Goal: Information Seeking & Learning: Learn about a topic

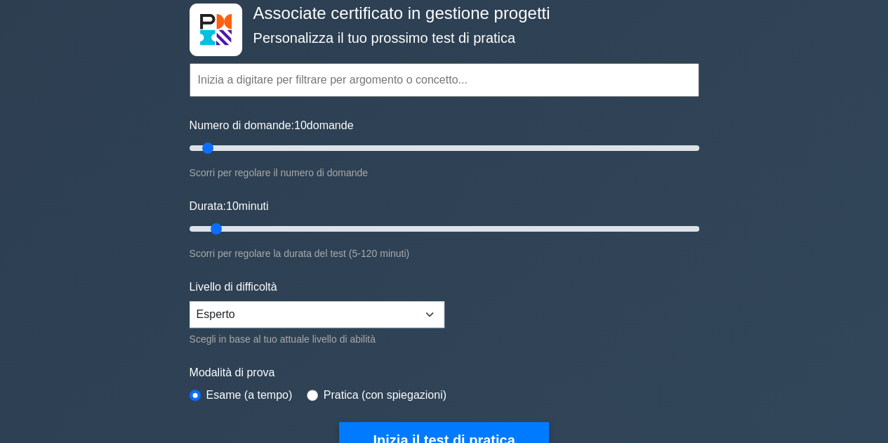
scroll to position [84, 0]
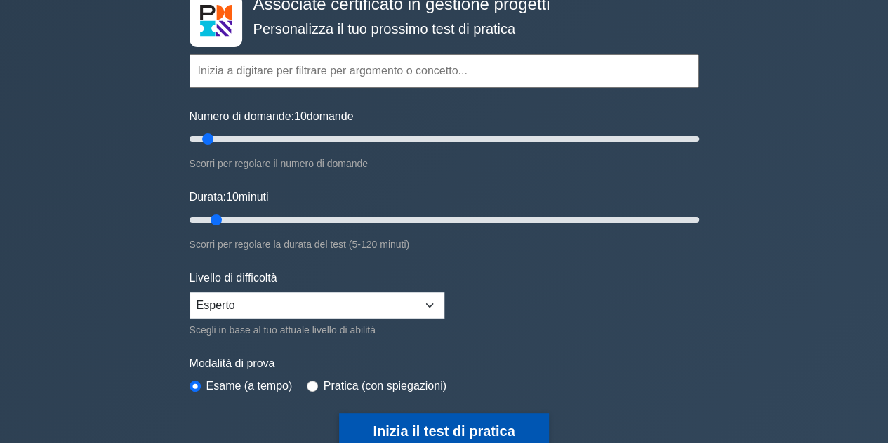
click at [411, 423] on font "Inizia il test di pratica" at bounding box center [444, 430] width 142 height 15
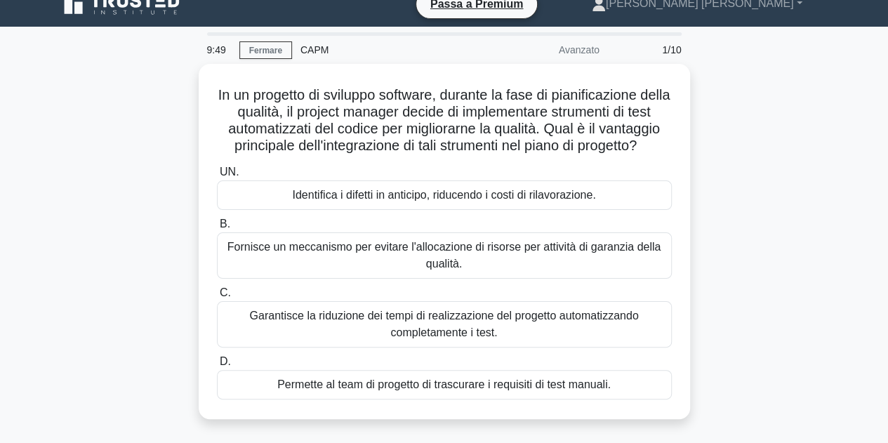
scroll to position [28, 0]
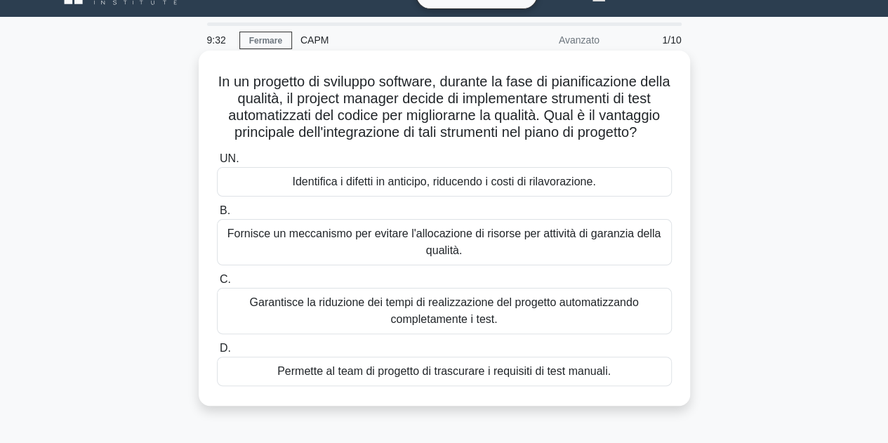
click at [583, 187] on font "Identifica i difetti in anticipo, riducendo i costi di rilavorazione." at bounding box center [443, 181] width 303 height 12
click at [217, 164] on input "UN. Identifica i difetti in anticipo, riducendo i costi di rilavorazione." at bounding box center [217, 158] width 0 height 9
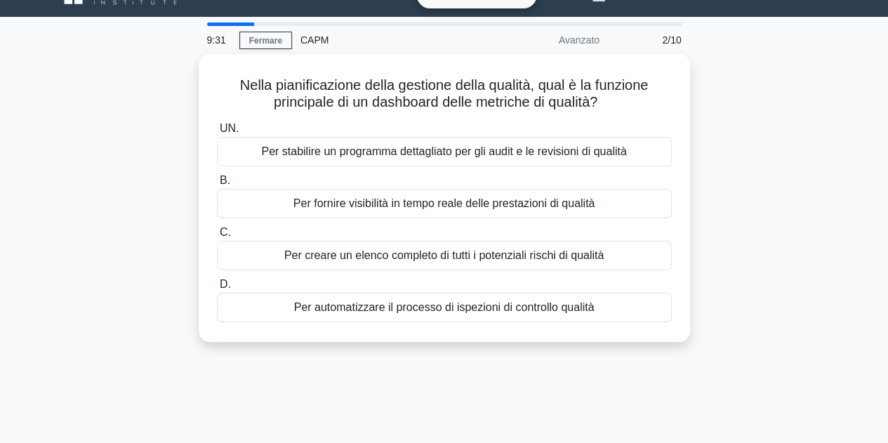
scroll to position [0, 0]
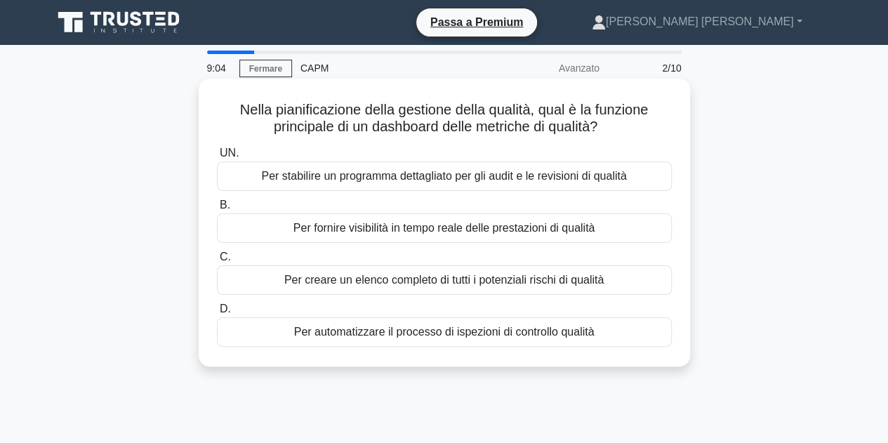
click at [559, 338] on font "Per automatizzare il processo di ispezioni di controllo qualità" at bounding box center [444, 332] width 300 height 12
click at [217, 314] on input "D. Per automatizzare il processo di ispezioni di controllo qualità" at bounding box center [217, 309] width 0 height 9
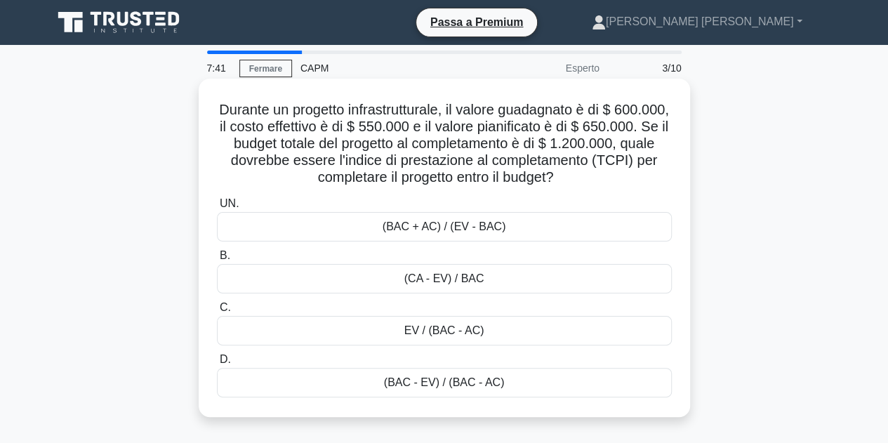
click at [496, 385] on font "(BAC - EV) / (BAC - AC)" at bounding box center [444, 382] width 121 height 12
click at [217, 364] on input "D. (BAC - EV) / (BAC - AC)" at bounding box center [217, 359] width 0 height 9
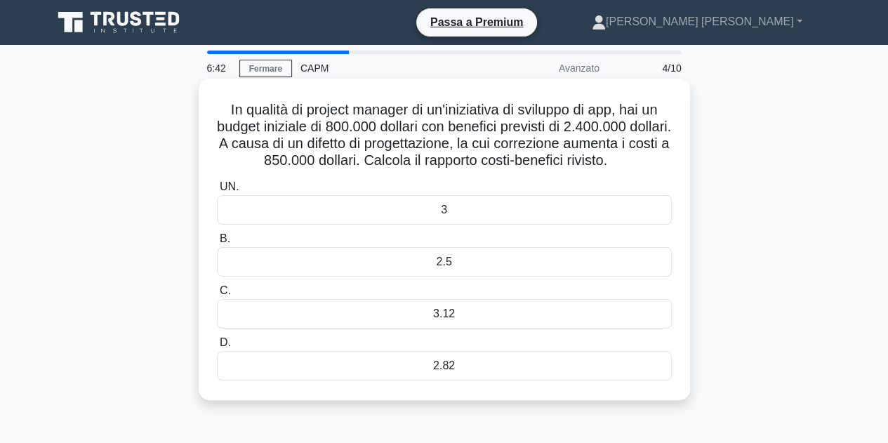
click at [463, 380] on div "2.82" at bounding box center [444, 365] width 455 height 29
click at [217, 347] on input "D. 2.82" at bounding box center [217, 342] width 0 height 9
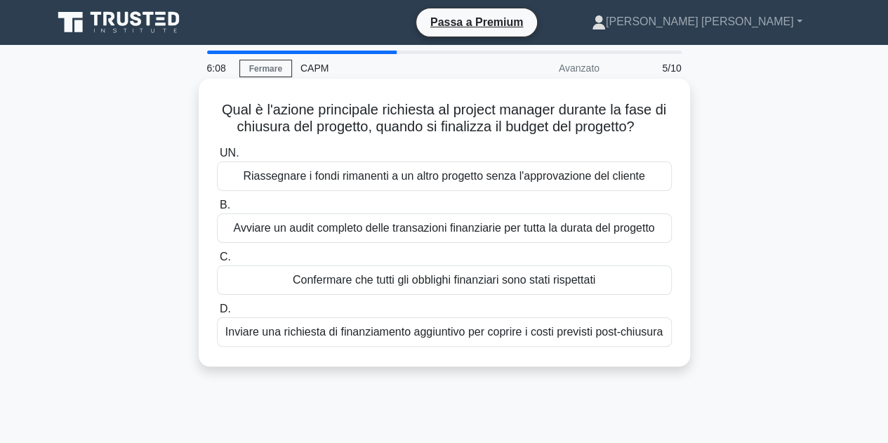
click at [496, 284] on font "Confermare che tutti gli obblighi finanziari sono stati rispettati" at bounding box center [444, 280] width 303 height 12
click at [217, 262] on input "C. Confermare che tutti gli obblighi finanziari sono stati rispettati" at bounding box center [217, 257] width 0 height 9
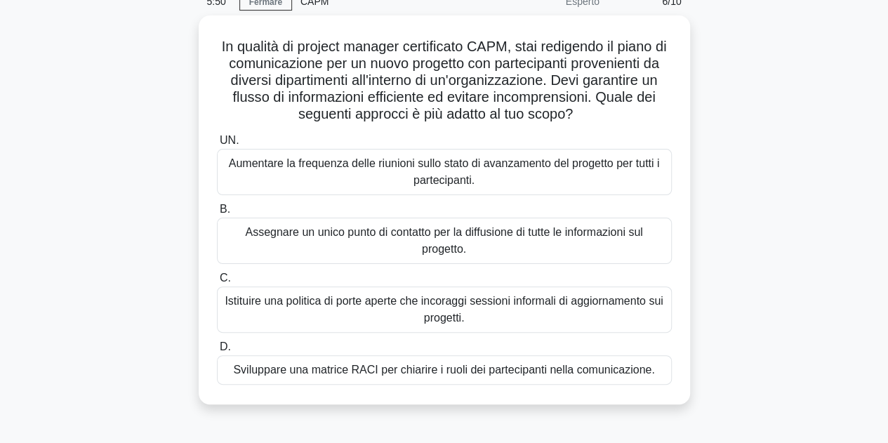
scroll to position [74, 0]
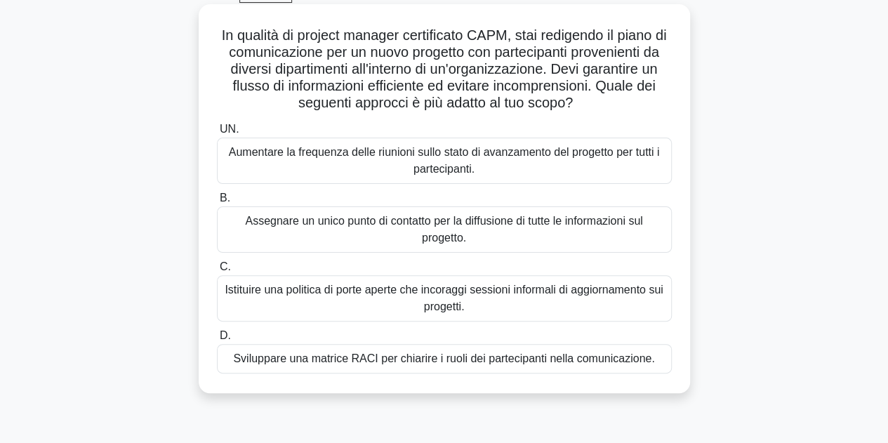
click at [538, 232] on font "Assegnare un unico punto di contatto per la diffusione di tutte le informazioni…" at bounding box center [444, 230] width 442 height 34
click at [217, 203] on input "B. Assegnare un unico punto di contatto per la diffusione di tutte le informazi…" at bounding box center [217, 198] width 0 height 9
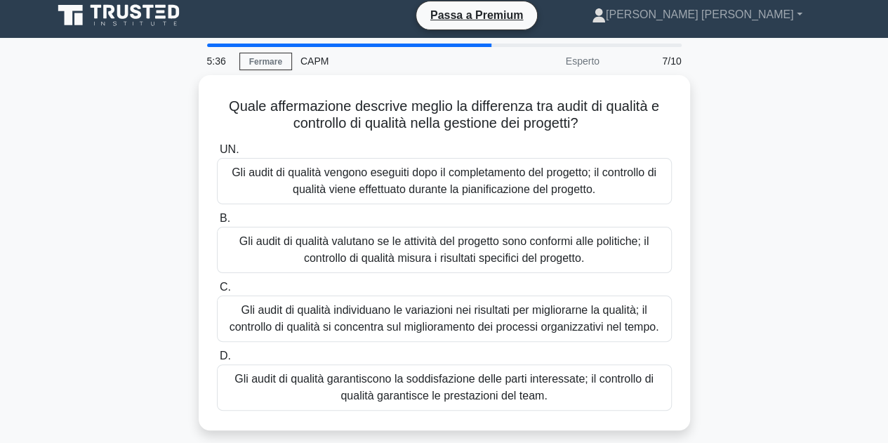
scroll to position [0, 0]
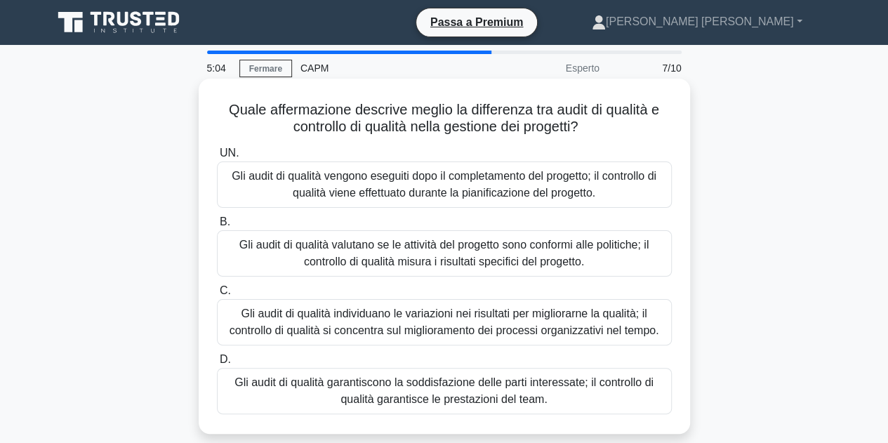
click at [552, 254] on font "Gli audit di qualità valutano se le attività del progetto sono conformi alle po…" at bounding box center [443, 253] width 409 height 29
click at [217, 227] on input "B. Gli audit di qualità valutano se le attività del progetto sono conformi alle…" at bounding box center [217, 222] width 0 height 9
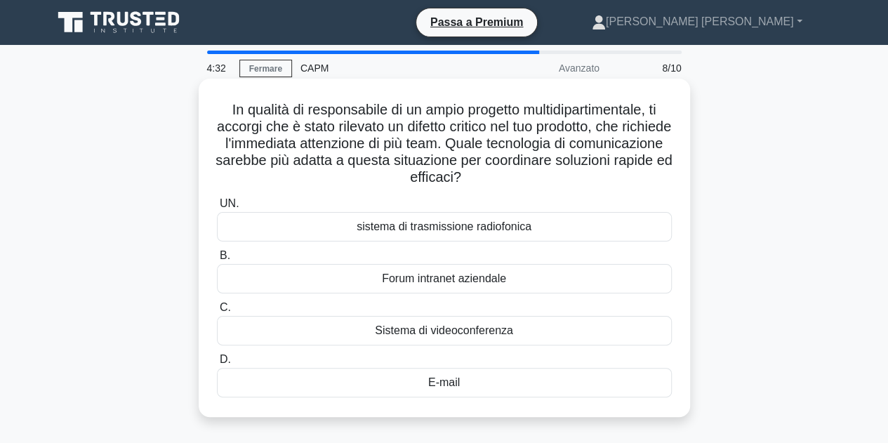
click at [510, 279] on div "Forum intranet aziendale" at bounding box center [444, 278] width 455 height 29
click at [217, 260] on input "B. Forum intranet aziendale" at bounding box center [217, 255] width 0 height 9
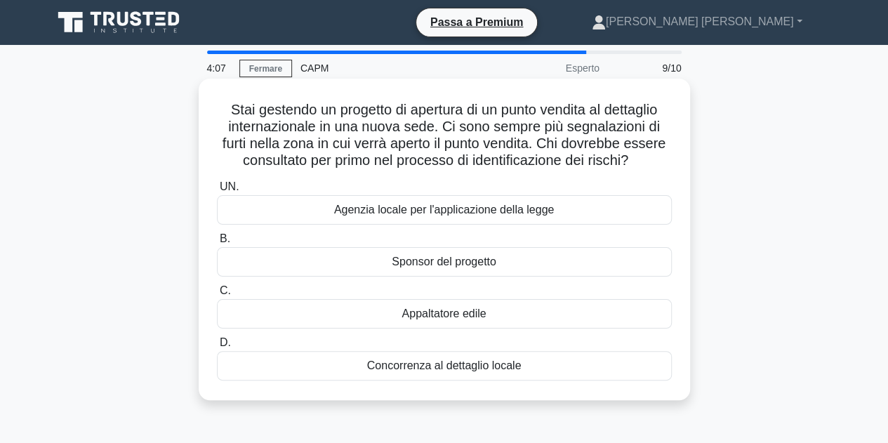
click at [532, 214] on font "Agenzia locale per l'applicazione della legge" at bounding box center [444, 210] width 220 height 12
click at [217, 192] on input "UN. Agenzia locale per l'applicazione della legge" at bounding box center [217, 186] width 0 height 9
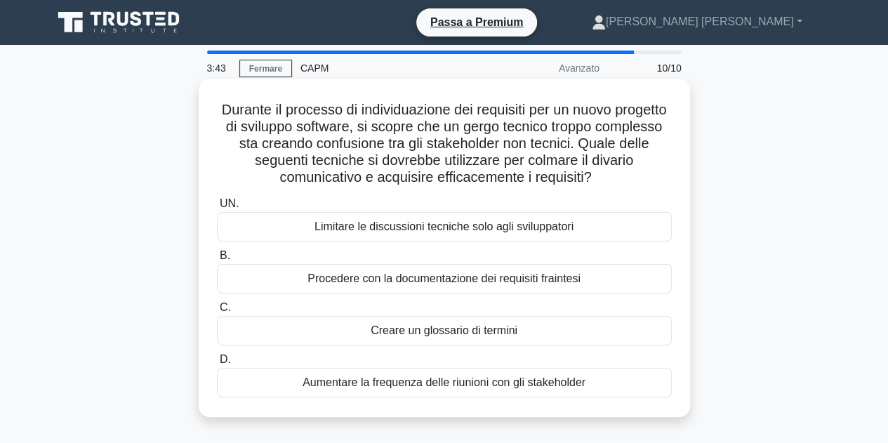
click at [524, 333] on div "Creare un glossario di termini" at bounding box center [444, 330] width 455 height 29
click at [217, 312] on input "C. Creare un glossario di termini" at bounding box center [217, 307] width 0 height 9
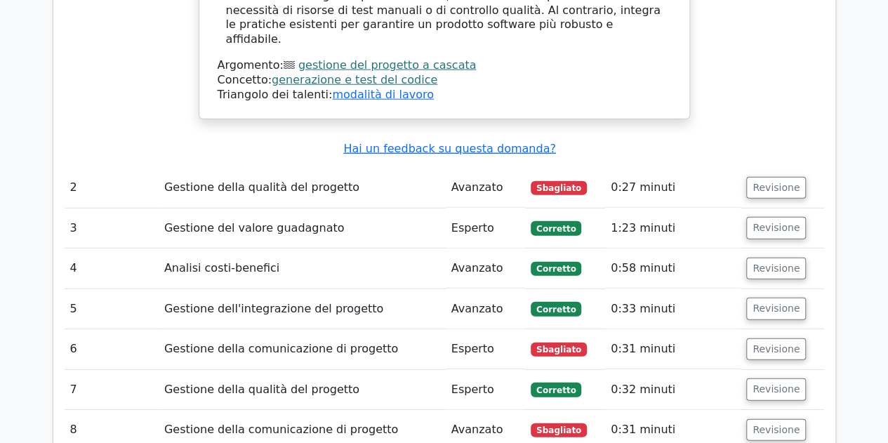
scroll to position [1840, 0]
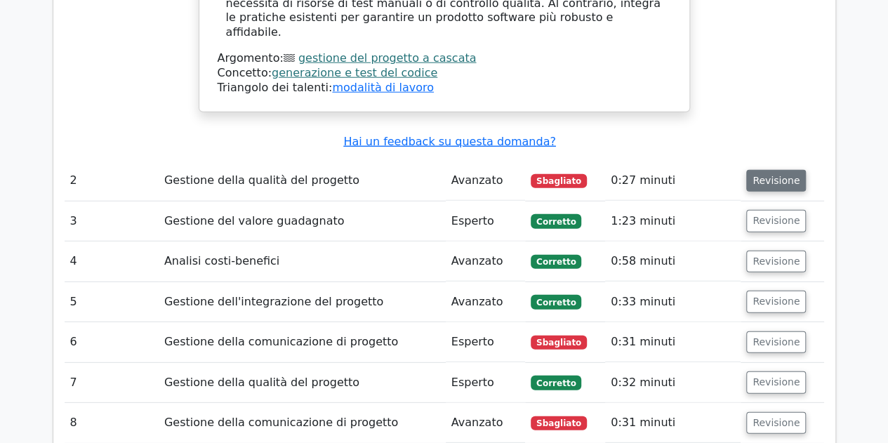
click at [763, 175] on font "Revisione" at bounding box center [775, 180] width 47 height 11
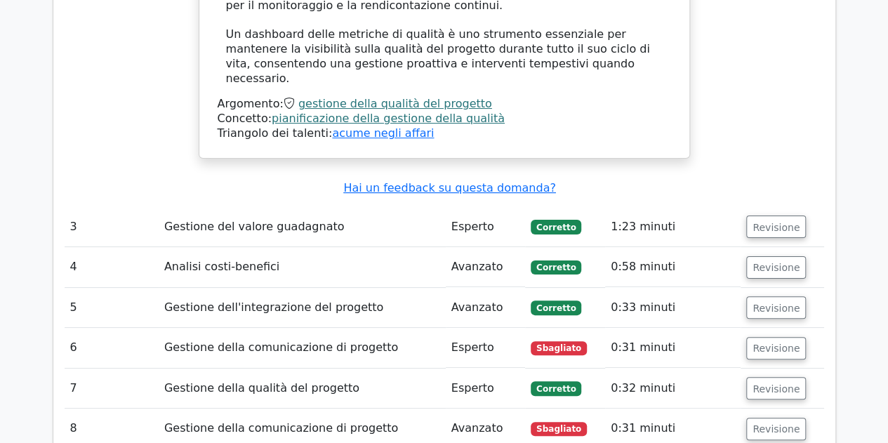
scroll to position [2729, 0]
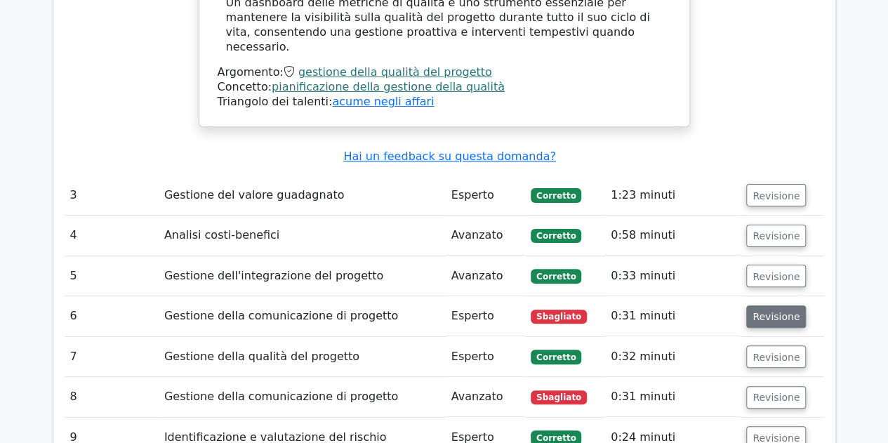
click at [773, 311] on font "Revisione" at bounding box center [775, 316] width 47 height 11
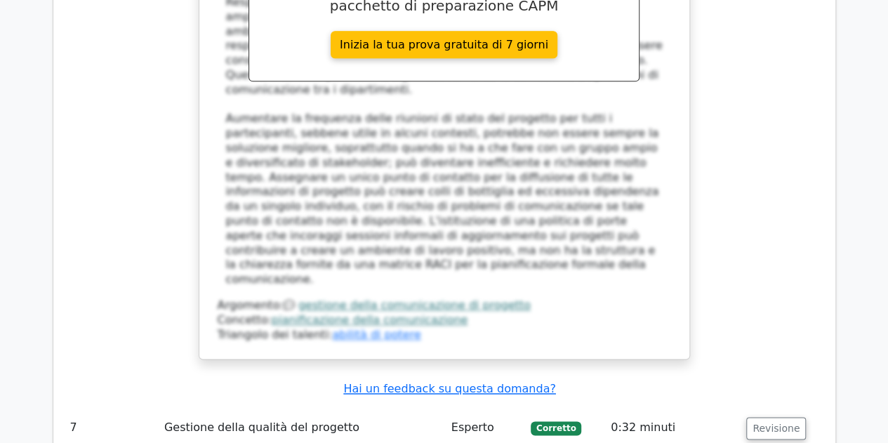
scroll to position [3609, 0]
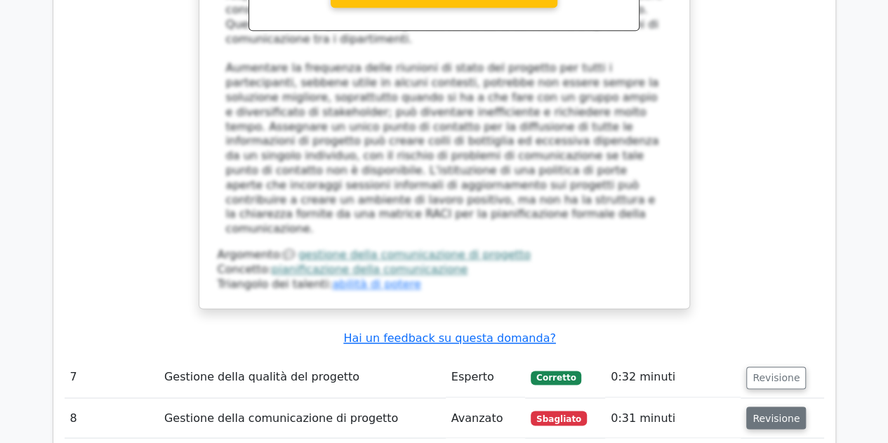
click at [780, 412] on font "Revisione" at bounding box center [775, 417] width 47 height 11
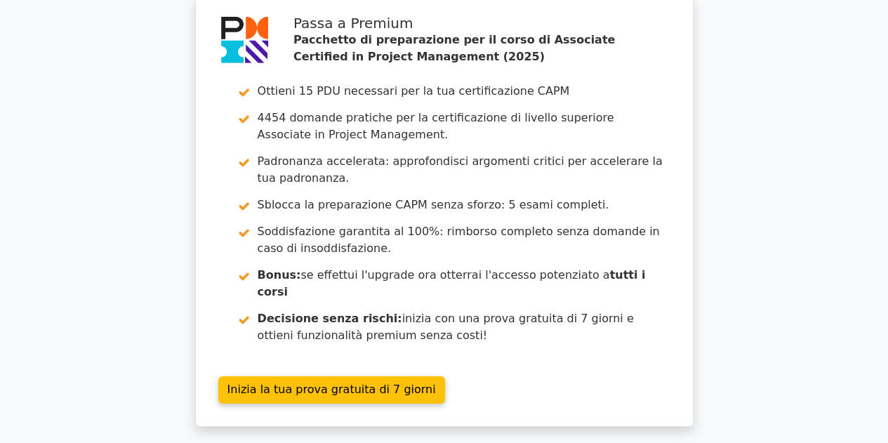
scroll to position [4909, 0]
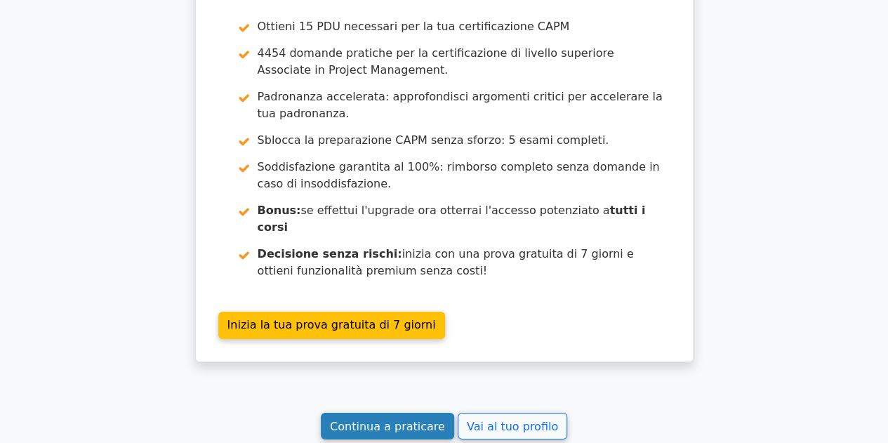
click at [382, 419] on font "Continua a praticare" at bounding box center [387, 425] width 115 height 13
